Goal: Communication & Community: Connect with others

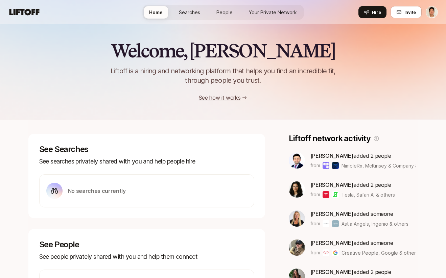
scroll to position [4, 0]
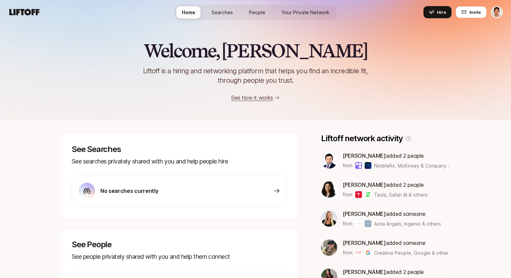
click at [269, 14] on link "People" at bounding box center [257, 12] width 27 height 13
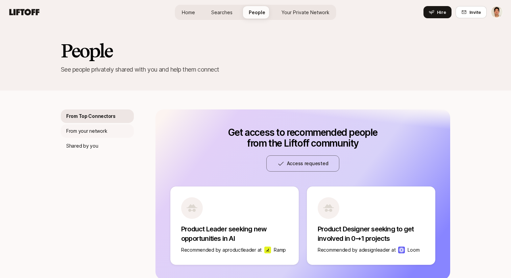
click at [96, 130] on p "From your network" at bounding box center [86, 131] width 41 height 8
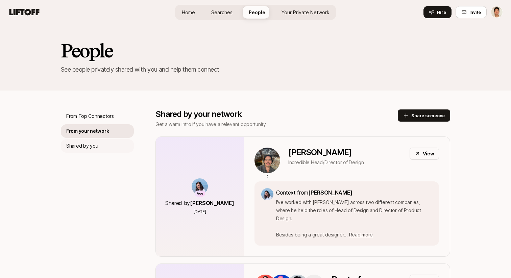
click at [85, 151] on div "Shared by you" at bounding box center [97, 146] width 73 height 14
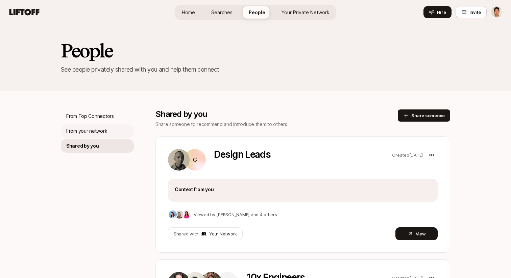
click at [98, 130] on p "From your network" at bounding box center [86, 131] width 41 height 8
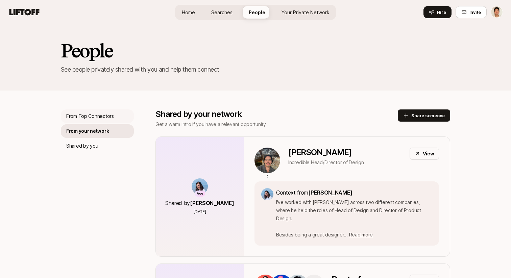
click at [91, 114] on p "From Top Connectors" at bounding box center [90, 116] width 48 height 8
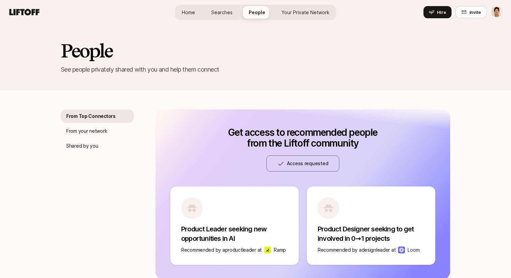
scroll to position [13, 0]
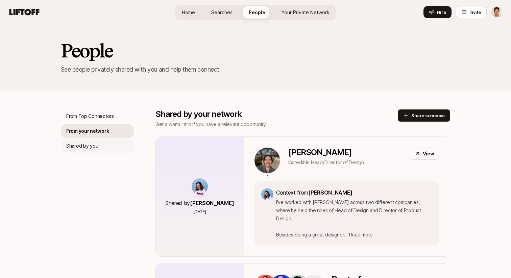
click at [93, 149] on p "Shared by you" at bounding box center [82, 146] width 32 height 8
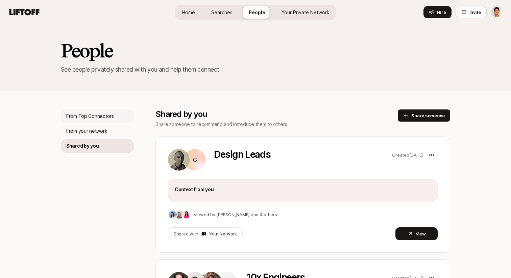
click at [109, 114] on p "From Top Connectors" at bounding box center [90, 116] width 48 height 8
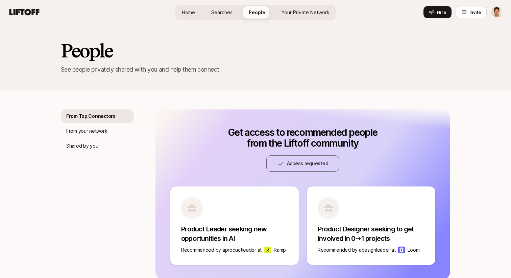
click at [191, 7] on link "Home" at bounding box center [188, 12] width 24 height 13
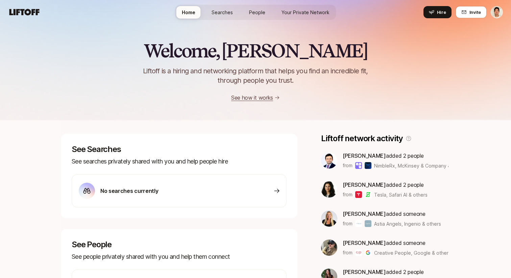
click at [259, 14] on span "People" at bounding box center [257, 12] width 16 height 7
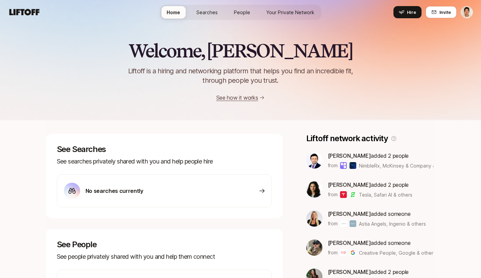
click at [244, 17] on link "People" at bounding box center [241, 12] width 27 height 13
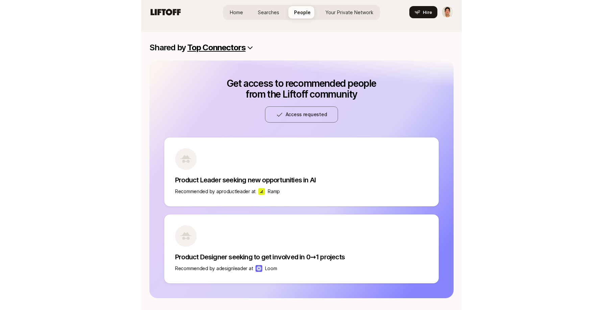
scroll to position [16, 0]
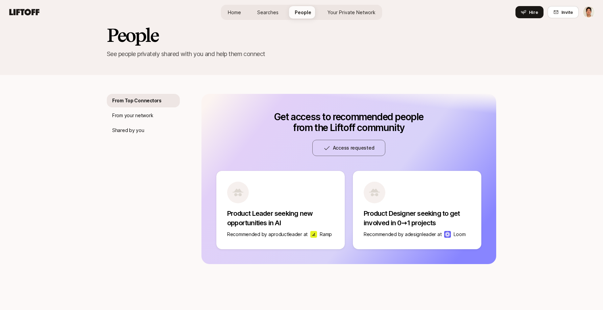
click at [266, 15] on span "Searches" at bounding box center [267, 12] width 21 height 7
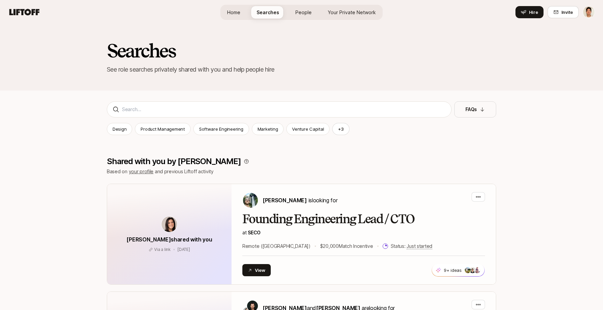
click at [304, 9] on span "People" at bounding box center [303, 12] width 16 height 7
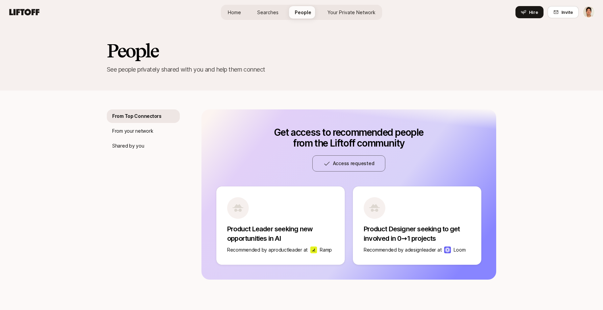
scroll to position [16, 0]
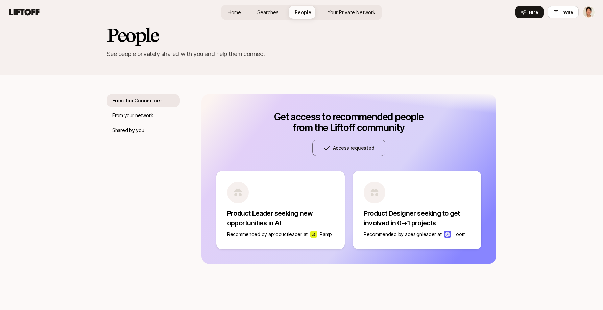
drag, startPoint x: 281, startPoint y: 10, endPoint x: 273, endPoint y: 22, distance: 14.3
click at [281, 10] on link "Searches" at bounding box center [268, 12] width 32 height 13
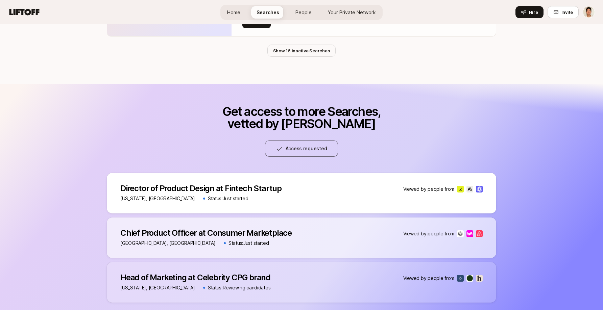
scroll to position [1928, 0]
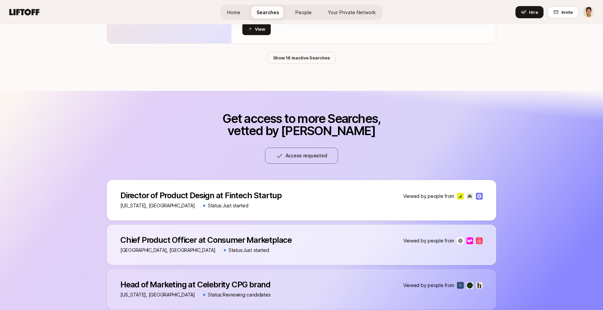
click at [457, 278] on img at bounding box center [460, 285] width 7 height 7
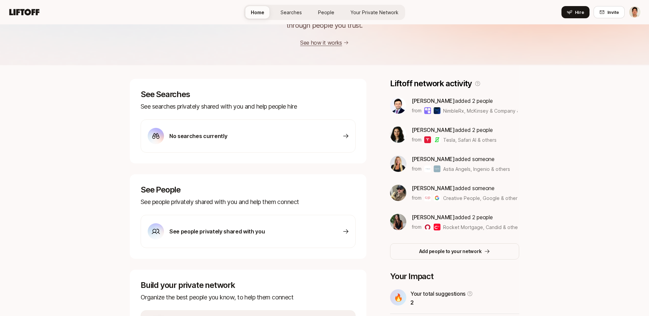
scroll to position [136, 0]
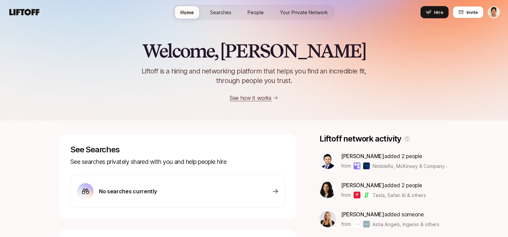
click at [247, 11] on link "People" at bounding box center [255, 12] width 27 height 13
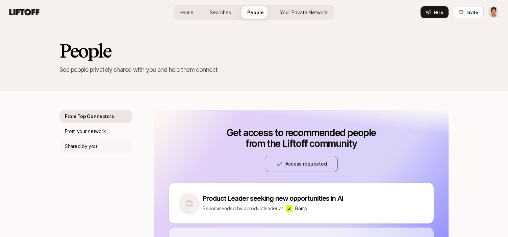
click at [93, 146] on p "Shared by you" at bounding box center [81, 146] width 32 height 8
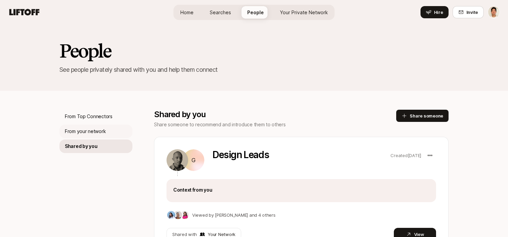
click at [93, 136] on div "From your network" at bounding box center [95, 131] width 73 height 14
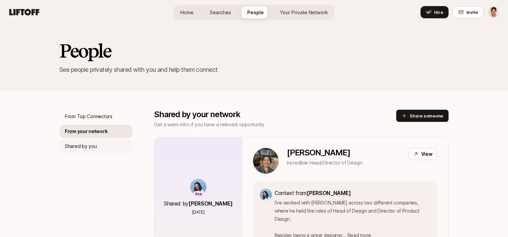
click at [103, 148] on div "Shared by you" at bounding box center [95, 146] width 73 height 14
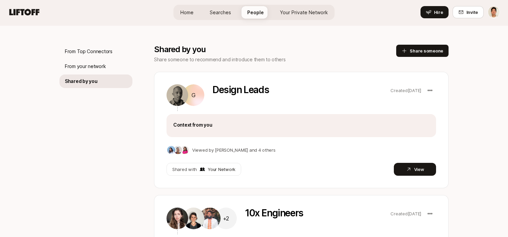
scroll to position [65, 0]
click at [108, 66] on div "From your network" at bounding box center [95, 67] width 73 height 14
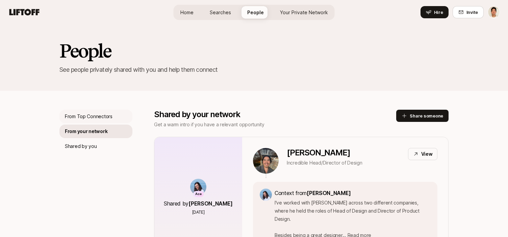
click at [101, 117] on p "From Top Connectors" at bounding box center [89, 116] width 48 height 8
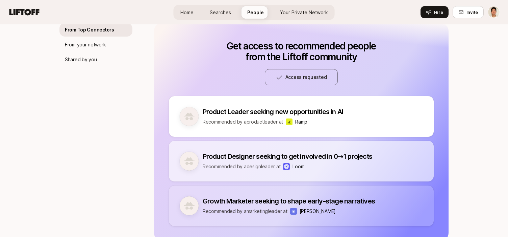
scroll to position [80, 0]
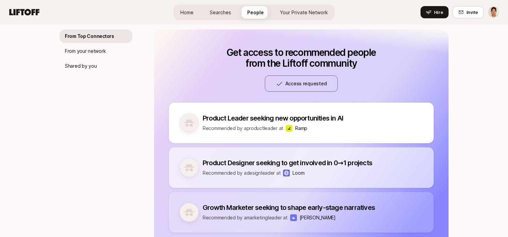
click at [108, 78] on div "From Top Connectors From your network Shared by you" at bounding box center [95, 138] width 73 height 218
click at [95, 66] on p "Shared by you" at bounding box center [81, 66] width 32 height 8
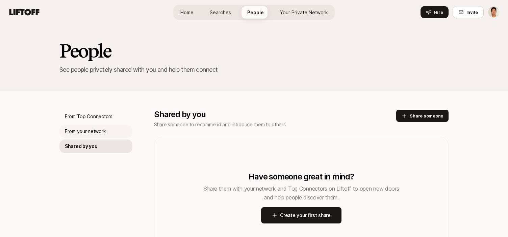
click at [106, 128] on div "From your network" at bounding box center [95, 131] width 73 height 14
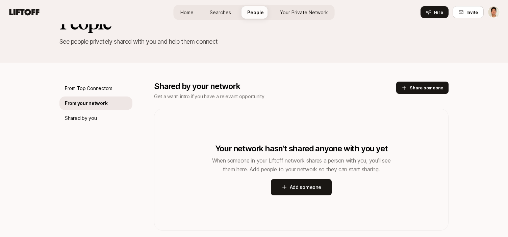
scroll to position [24, 0]
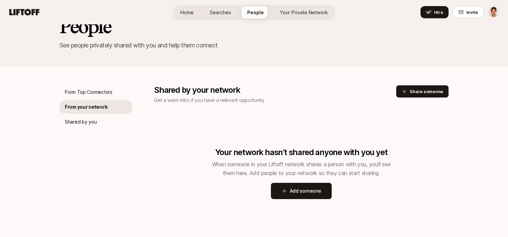
click at [152, 68] on div "From Top Connectors From your network Shared by you Shared by your network Get …" at bounding box center [253, 150] width 389 height 168
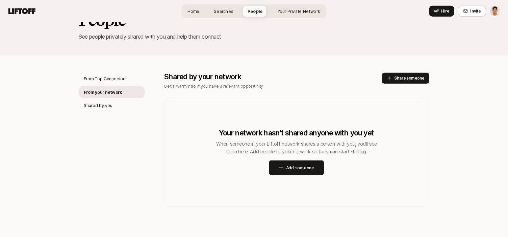
scroll to position [8, 0]
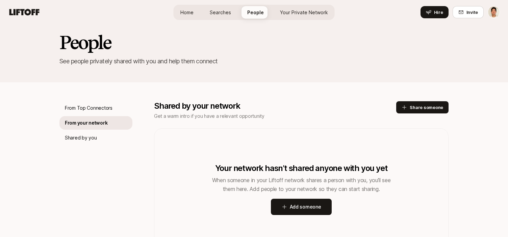
click at [334, 119] on p "Get a warm intro if you have a relevant opportunity" at bounding box center [275, 116] width 242 height 8
click at [402, 111] on button "Share someone" at bounding box center [422, 107] width 52 height 12
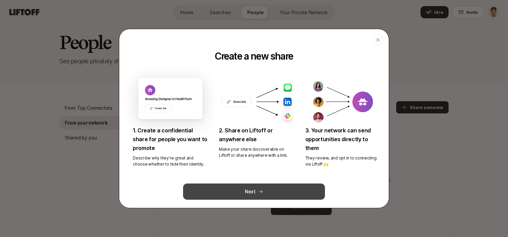
click at [277, 192] on button "Next" at bounding box center [254, 191] width 142 height 16
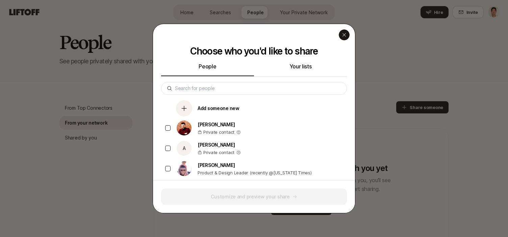
click at [347, 36] on div "button" at bounding box center [344, 34] width 11 height 11
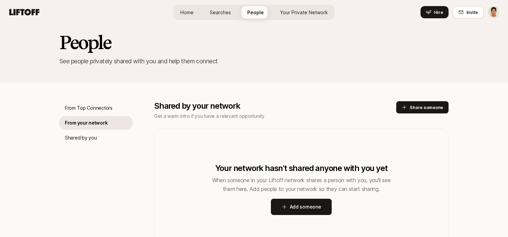
click at [369, 100] on div "From Top Connectors From your network Shared by you Shared by your network Get …" at bounding box center [253, 166] width 389 height 168
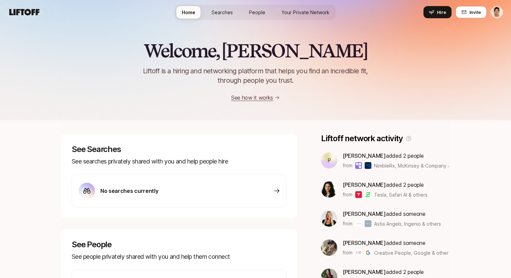
click at [266, 11] on link "People" at bounding box center [257, 12] width 27 height 13
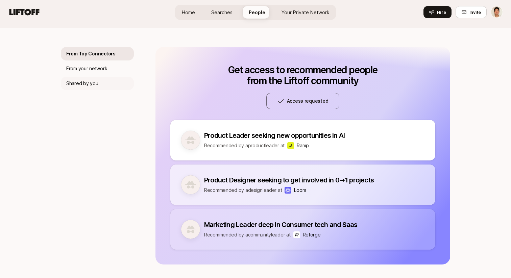
scroll to position [95, 0]
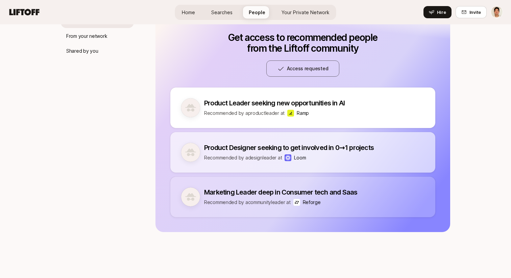
click at [120, 179] on div "From Top Connectors From your network Shared by you" at bounding box center [97, 124] width 73 height 218
